Goal: Information Seeking & Learning: Check status

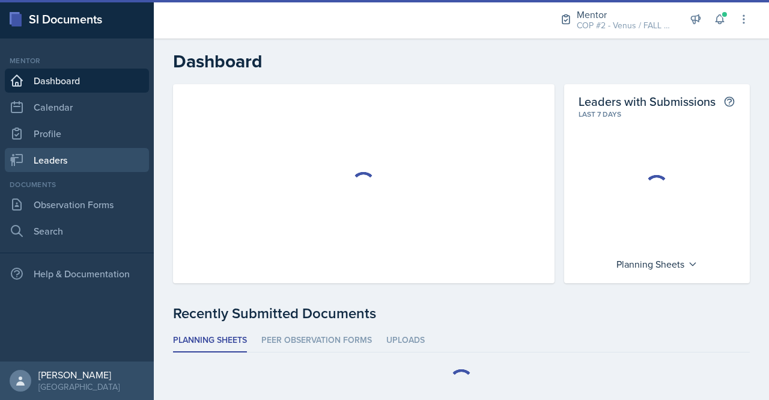
click at [61, 148] on link "Leaders" at bounding box center [77, 160] width 144 height 24
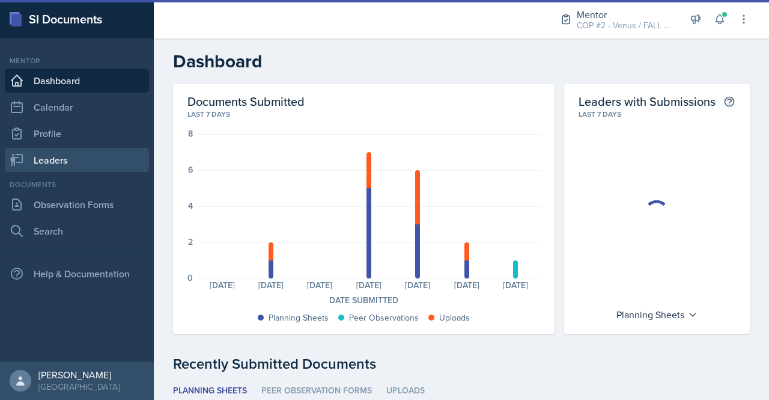
click at [41, 164] on link "Leaders" at bounding box center [77, 160] width 144 height 24
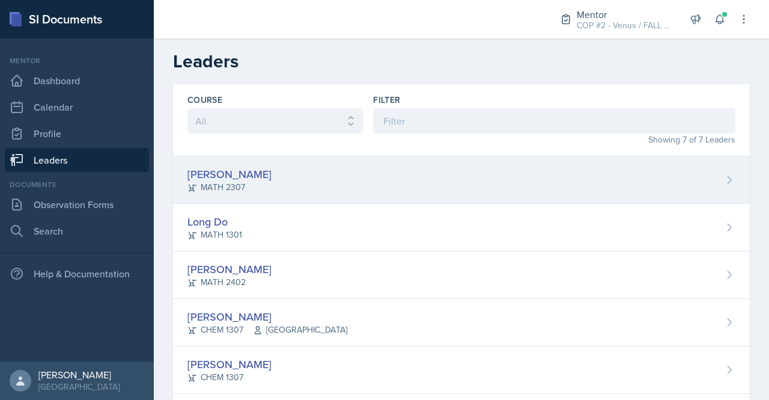
scroll to position [63, 0]
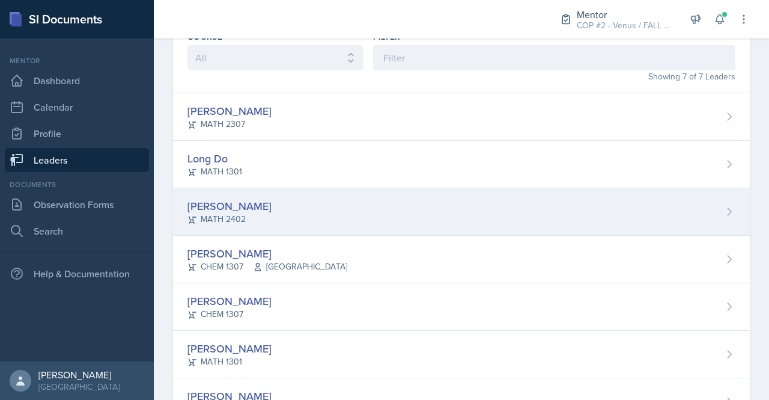
click at [241, 204] on div "[PERSON_NAME]" at bounding box center [230, 206] width 84 height 16
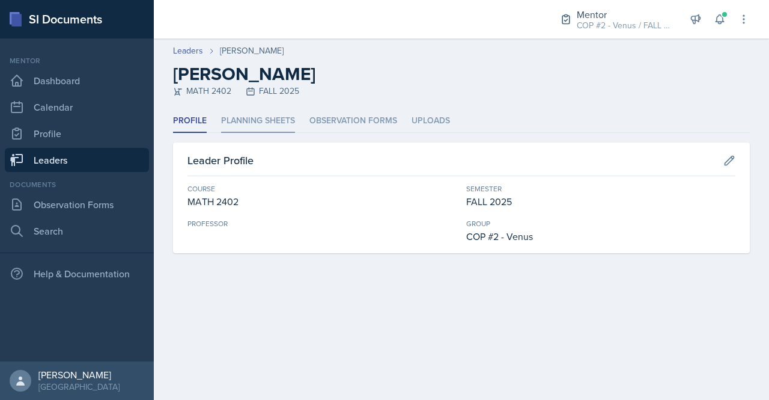
click at [260, 124] on li "Planning Sheets" at bounding box center [258, 120] width 74 height 23
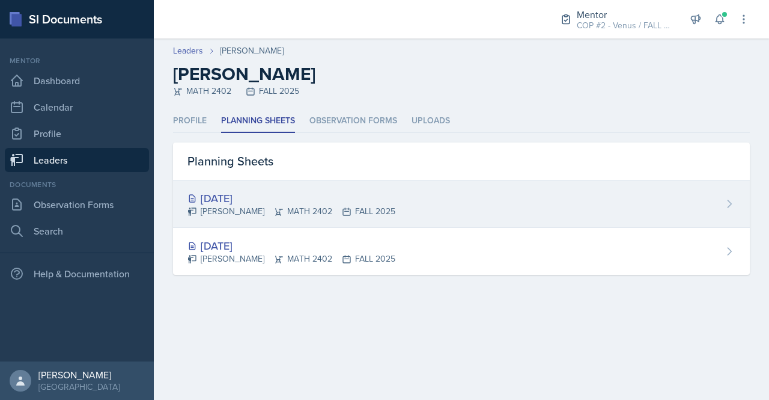
click at [266, 199] on div "[DATE]" at bounding box center [292, 198] width 208 height 16
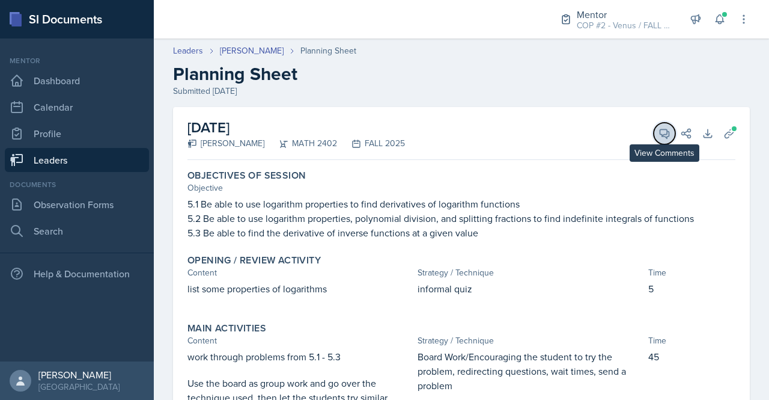
click at [661, 134] on icon at bounding box center [665, 133] width 9 height 9
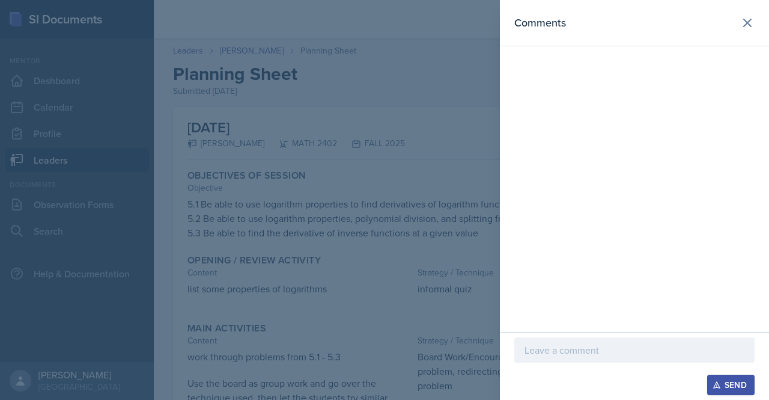
click at [496, 141] on div at bounding box center [384, 200] width 769 height 400
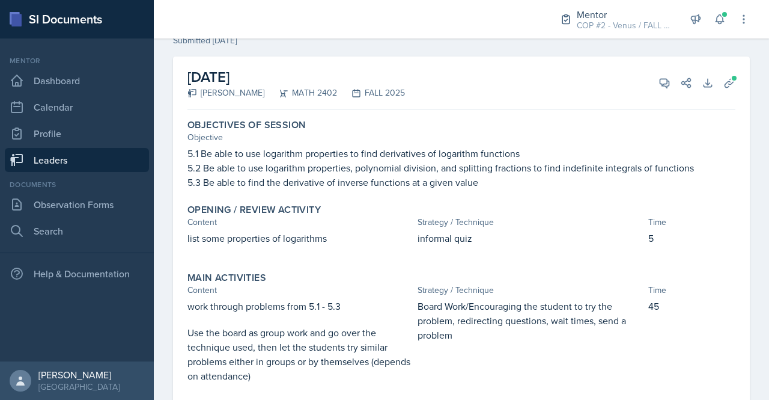
scroll to position [50, 0]
click at [66, 158] on link "Leaders" at bounding box center [77, 160] width 144 height 24
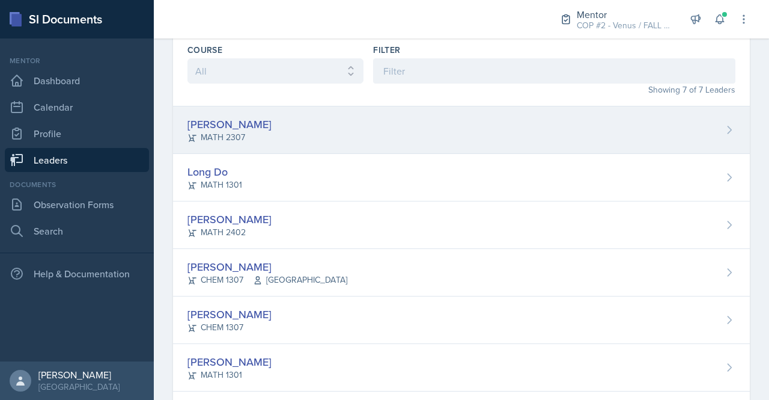
click at [224, 122] on div "[PERSON_NAME]" at bounding box center [230, 124] width 84 height 16
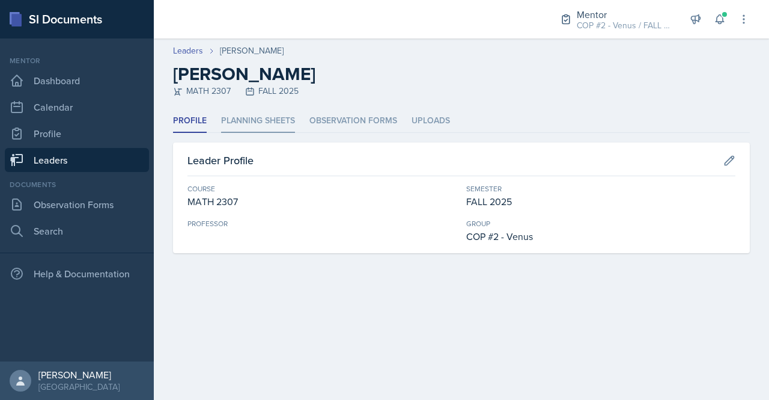
click at [260, 120] on li "Planning Sheets" at bounding box center [258, 120] width 74 height 23
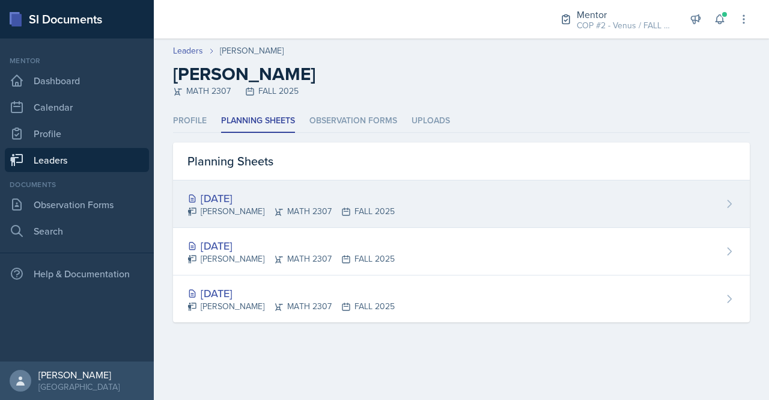
click at [231, 200] on div "[DATE]" at bounding box center [291, 198] width 207 height 16
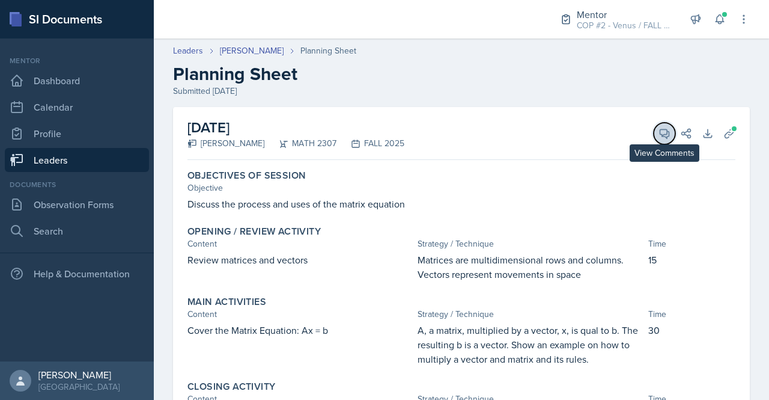
click at [666, 129] on span at bounding box center [669, 129] width 6 height 6
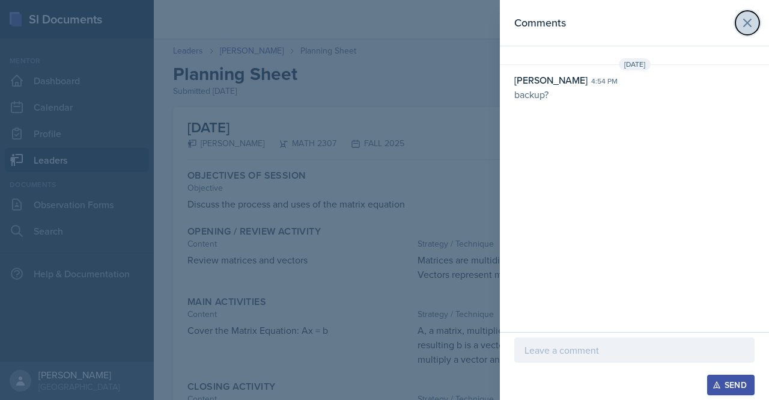
click at [743, 26] on icon at bounding box center [747, 23] width 14 height 14
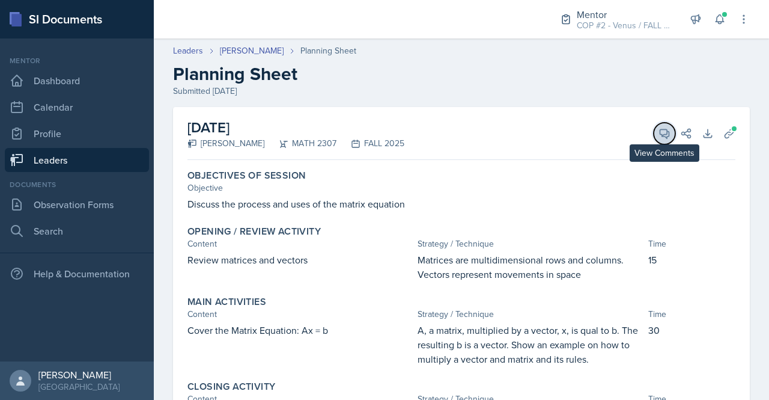
click at [659, 135] on icon at bounding box center [665, 133] width 12 height 12
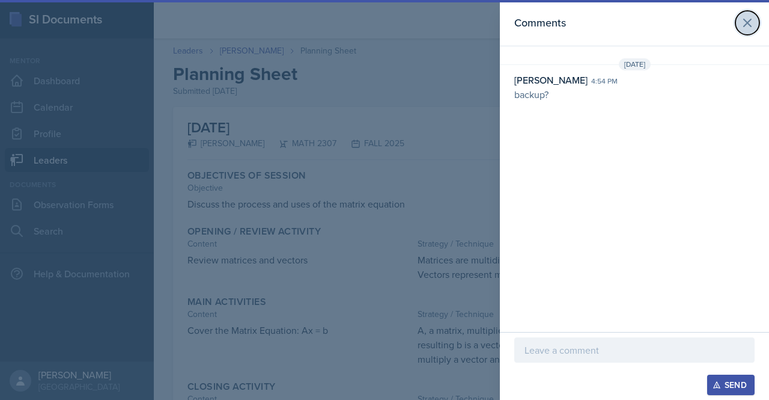
click at [745, 28] on icon at bounding box center [747, 23] width 14 height 14
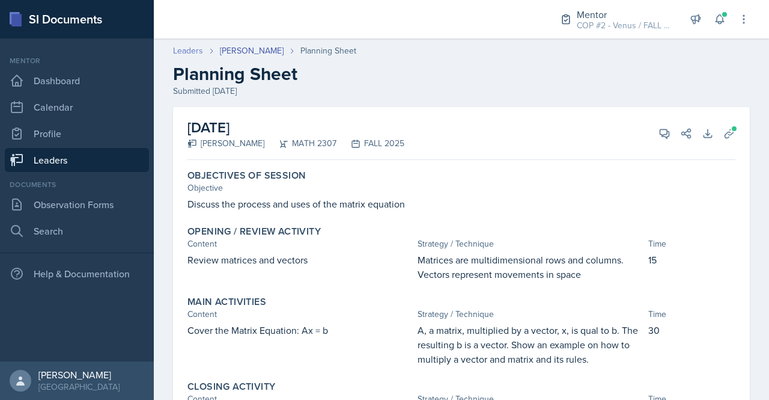
click at [196, 47] on link "Leaders" at bounding box center [188, 50] width 30 height 13
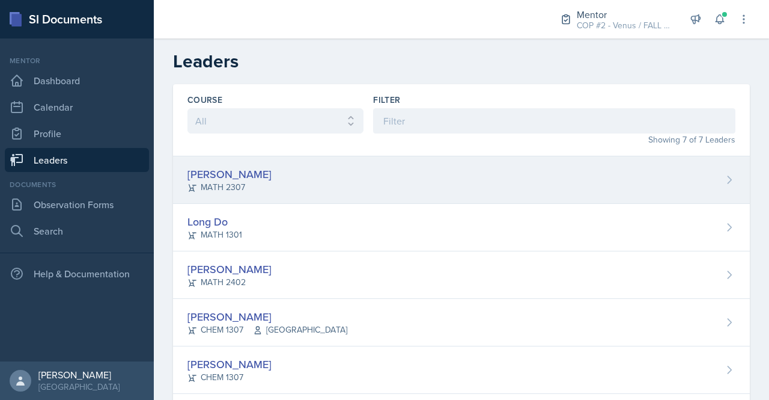
click at [234, 172] on div "[PERSON_NAME]" at bounding box center [230, 174] width 84 height 16
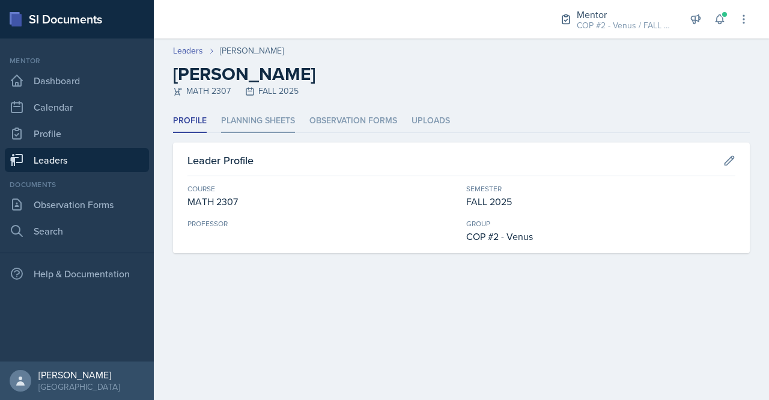
click at [250, 127] on li "Planning Sheets" at bounding box center [258, 120] width 74 height 23
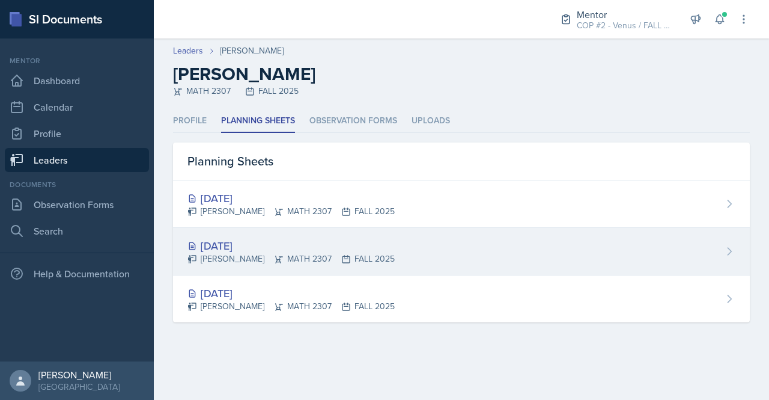
click at [227, 240] on div "[DATE]" at bounding box center [291, 245] width 207 height 16
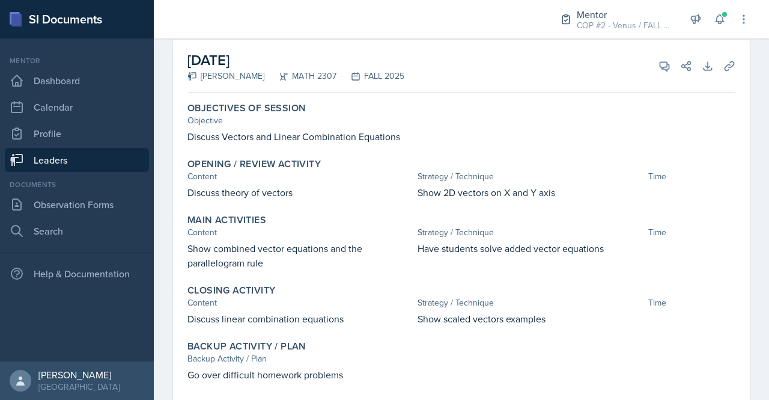
scroll to position [68, 0]
click at [654, 68] on button "View Comments" at bounding box center [665, 66] width 22 height 22
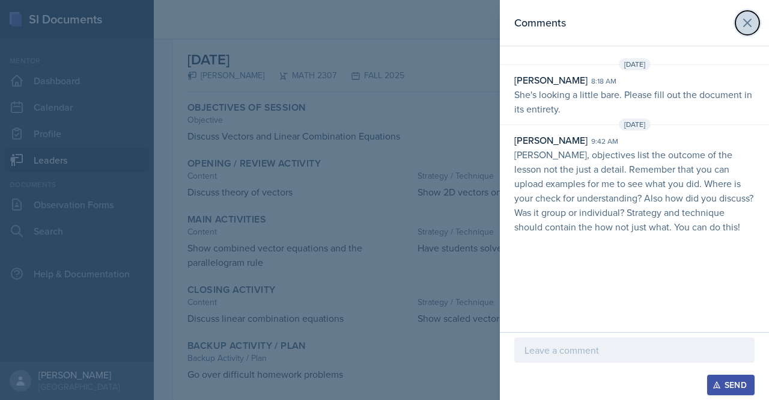
click at [748, 22] on icon at bounding box center [747, 22] width 7 height 7
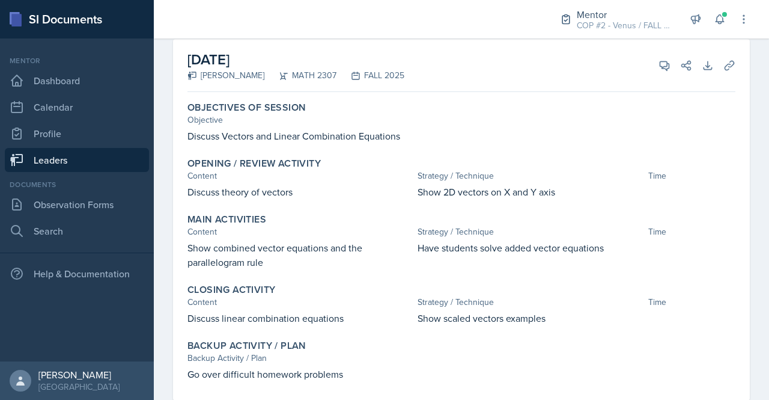
scroll to position [97, 0]
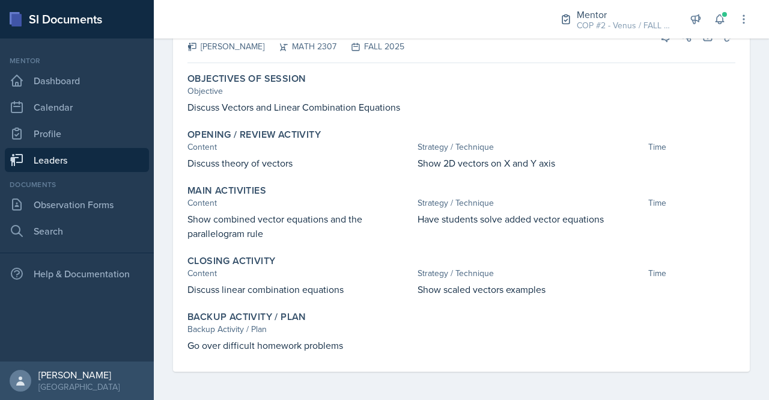
click at [52, 165] on link "Leaders" at bounding box center [77, 160] width 144 height 24
